Goal: Task Accomplishment & Management: Manage account settings

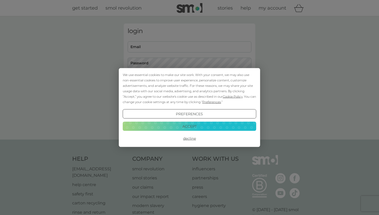
click at [190, 137] on button "Decline" at bounding box center [190, 138] width 134 height 9
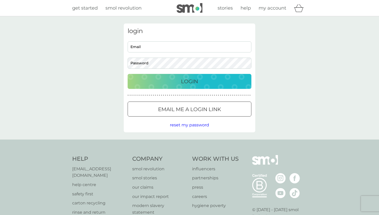
click at [183, 43] on input "Email" at bounding box center [190, 46] width 124 height 11
type input "fatmakoglu27@gmail.com"
click at [169, 85] on div "Login" at bounding box center [190, 81] width 114 height 8
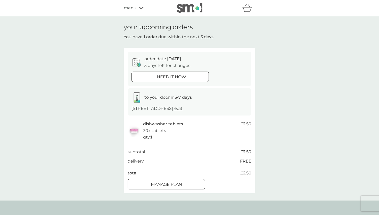
click at [174, 111] on span "edit" at bounding box center [178, 108] width 8 height 5
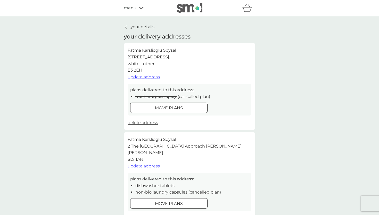
click at [179, 11] on img at bounding box center [190, 8] width 26 height 10
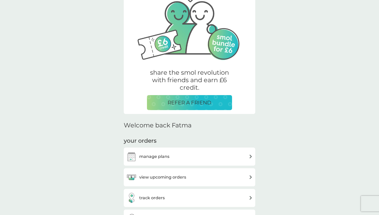
scroll to position [152, 0]
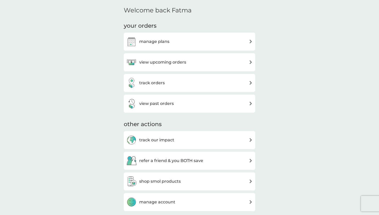
click at [185, 63] on h3 "view upcoming orders" at bounding box center [162, 62] width 47 height 7
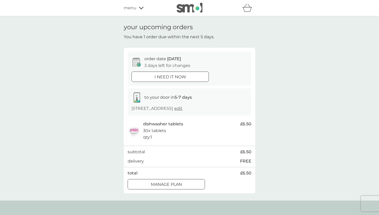
click at [171, 187] on div at bounding box center [166, 183] width 19 height 5
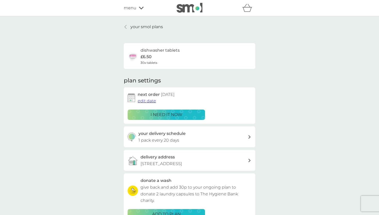
click at [149, 100] on span "edit date" at bounding box center [147, 100] width 18 height 5
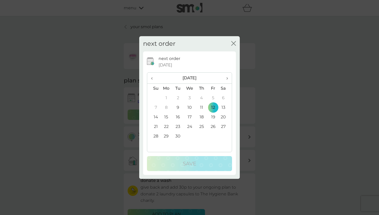
click at [229, 80] on th "›" at bounding box center [225, 78] width 13 height 11
click at [191, 96] on td "1" at bounding box center [190, 98] width 12 height 10
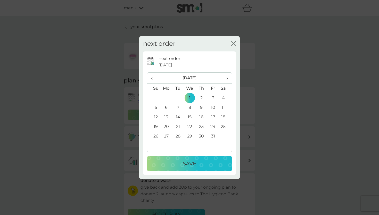
click at [151, 79] on span "‹" at bounding box center [153, 78] width 5 height 11
click at [181, 138] on td "30" at bounding box center [178, 136] width 12 height 10
click at [227, 78] on span "›" at bounding box center [225, 78] width 5 height 11
click at [204, 97] on td "2" at bounding box center [202, 98] width 12 height 10
click at [157, 107] on td "5" at bounding box center [153, 108] width 13 height 10
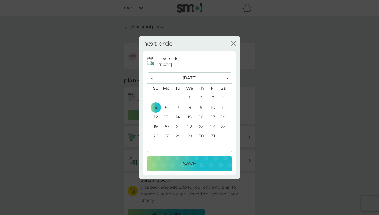
click at [181, 156] on button "Save" at bounding box center [189, 163] width 85 height 15
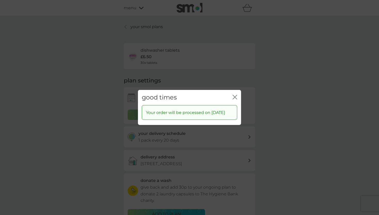
click at [236, 95] on icon "close" at bounding box center [236, 97] width 2 height 4
